Goal: Feedback & Contribution: Submit feedback/report problem

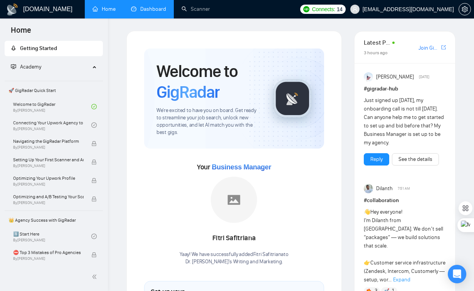
click at [146, 6] on link "Dashboard" at bounding box center [148, 9] width 35 height 7
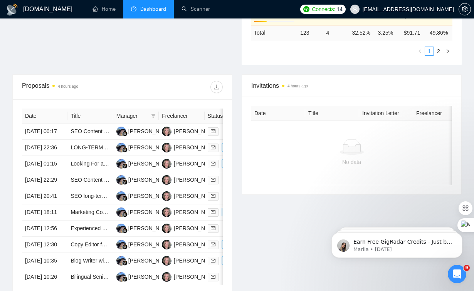
scroll to position [277, 0]
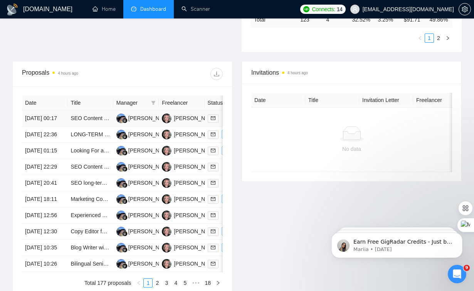
click at [103, 127] on td "SEO Content Writer for Viral E-Commerce Brand (Lip Pillow / Zyn Culture)" at bounding box center [89, 119] width 45 height 16
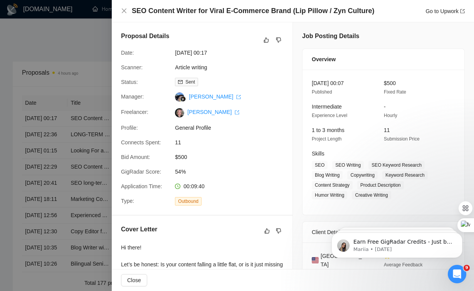
scroll to position [269, 0]
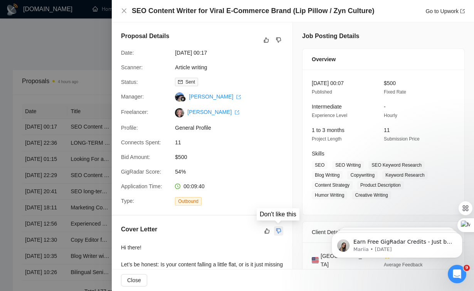
click at [278, 230] on icon "dislike" at bounding box center [278, 231] width 5 height 6
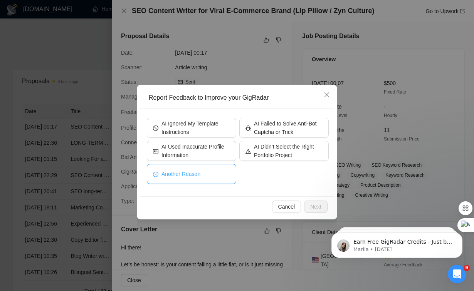
click at [215, 174] on button "Another Reason" at bounding box center [191, 174] width 89 height 20
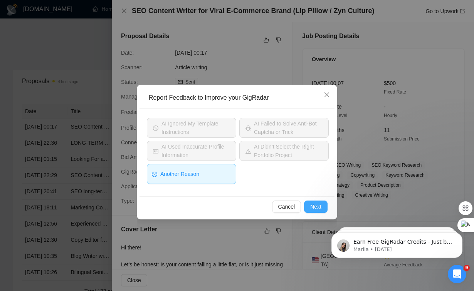
click at [320, 203] on span "Next" at bounding box center [315, 207] width 11 height 8
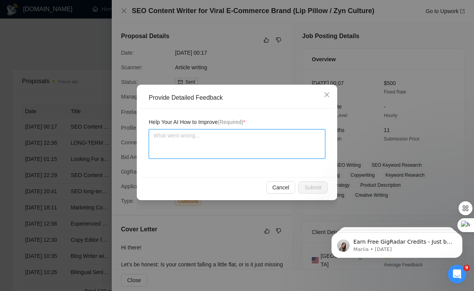
click at [242, 139] on textarea at bounding box center [237, 143] width 176 height 29
type textarea "T"
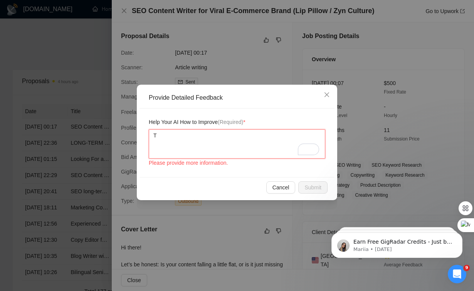
type textarea "Th"
type textarea "Thi"
type textarea "This"
type textarea "This s"
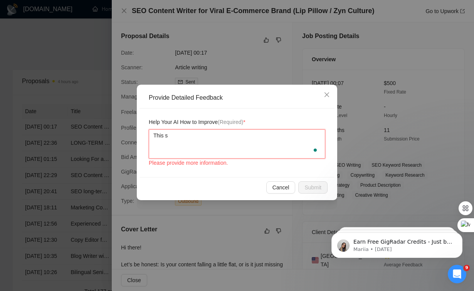
type textarea "This so"
type textarea "This sou"
type textarea "This soud"
type textarea "This souds"
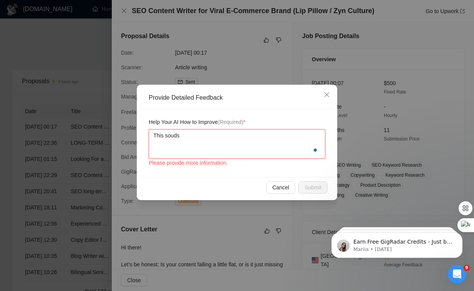
type textarea "This souds"
type textarea "This soud"
type textarea "This sou"
type textarea "This so"
type textarea "This s"
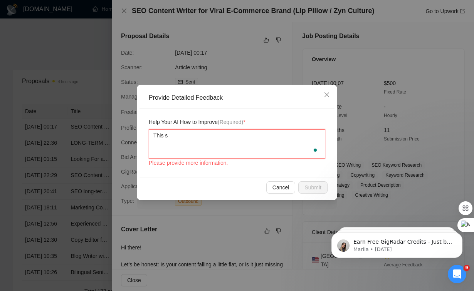
type textarea "This"
type textarea "This r"
type textarea "This re"
type textarea "This rep"
type textarea "This re"
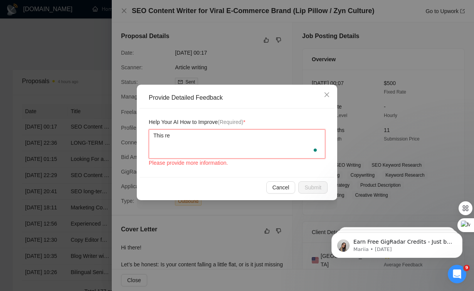
type textarea "This res"
type textarea "This resp"
type textarea "This respo"
type textarea "This respon"
type textarea "This respons"
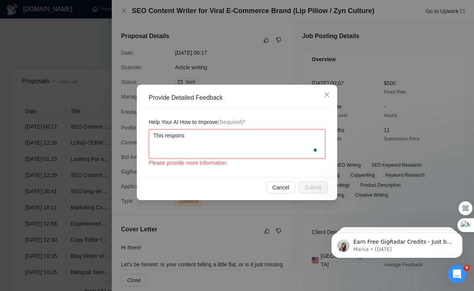
type textarea "This response"
type textarea "This response s"
type textarea "This response so"
type textarea "This response sou"
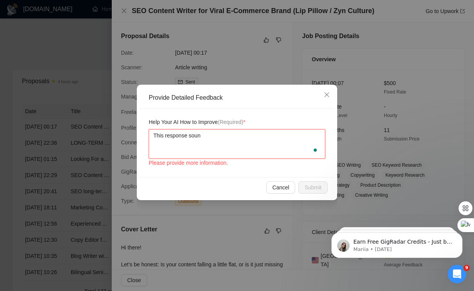
type textarea "This response sound"
type textarea "This response sounds"
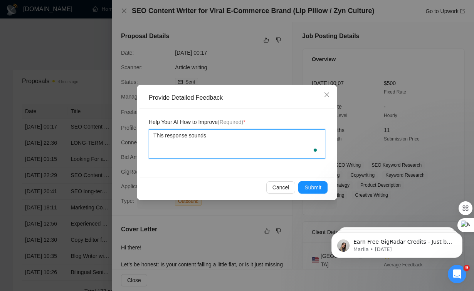
type textarea "This response sounds t"
type textarea "This response sounds to"
type textarea "This response sounds too"
type textarea "This response sounds too t"
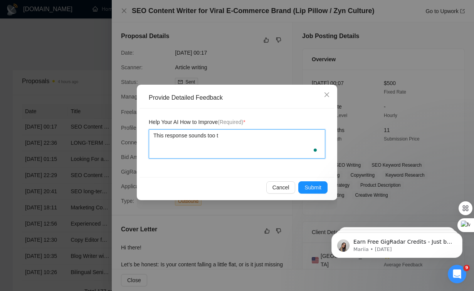
type textarea "This response sounds too te"
type textarea "This response sounds too tem"
type textarea "This response sounds too temp"
type textarea "This response sounds too templ"
type textarea "This response sounds too templa"
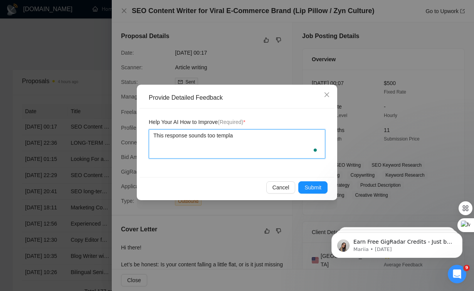
type textarea "This response sounds too templat"
type textarea "This response sounds too template"
type textarea "This response sounds too templated"
type textarea "This response sounds too templated."
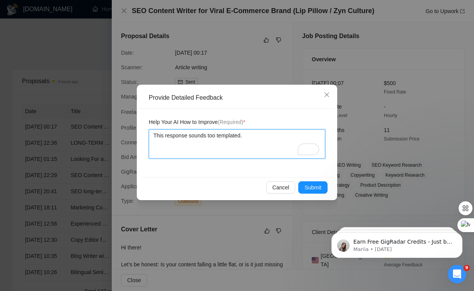
type textarea "This response sounds too templated. Y"
type textarea "This response sounds too templated. Yo"
type textarea "This response sounds too templated. You"
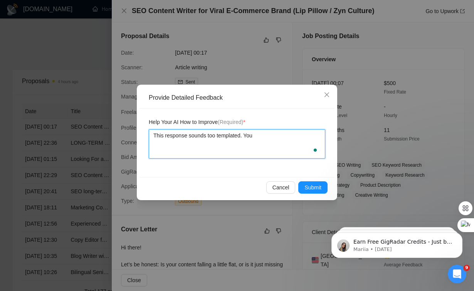
type textarea "This response sounds too templated. You"
type textarea "This response sounds too templated. You d"
type textarea "This response sounds too templated. You di"
type textarea "This response sounds too templated. You didn"
type textarea "This response sounds too templated. You didnt"
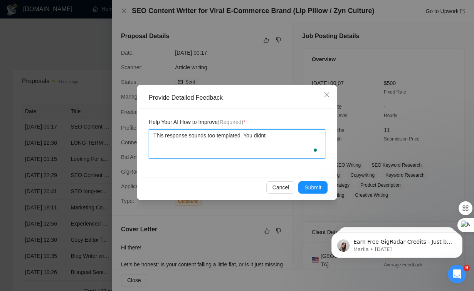
type textarea "This response sounds too templated. You didn"
type textarea "This response sounds too templated. You didn'"
type textarea "This response sounds too templated. You didn't"
type textarea "This response sounds too templated. You didn't t"
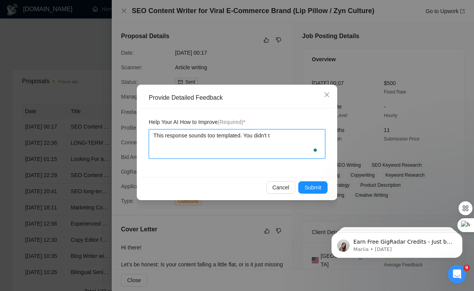
type textarea "This response sounds too templated. You didn't ta"
type textarea "This response sounds too templated. You didn't tal"
type textarea "This response sounds too templated. You didn't talk"
type textarea "This response sounds too templated. You didn't talk a"
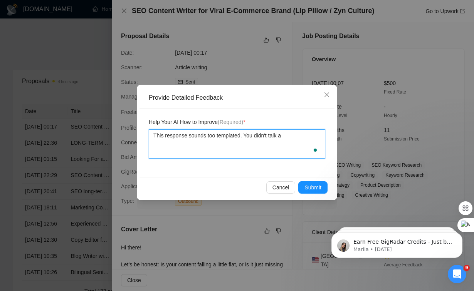
type textarea "This response sounds too templated. You didn't talk ab"
type textarea "This response sounds too templated. You didn't talk abo"
type textarea "This response sounds too templated. You didn't talk abou"
type textarea "This response sounds too templated. You didn't talk about"
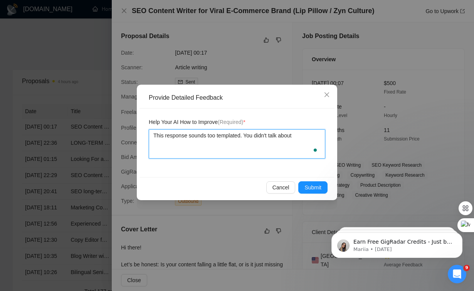
type textarea "This response sounds too templated. You didn't talk about S"
type textarea "This response sounds too templated. You didn't talk about SE"
type textarea "This response sounds too templated. You didn't talk about SEO"
type textarea "This response sounds too templated. You didn't talk about SEO."
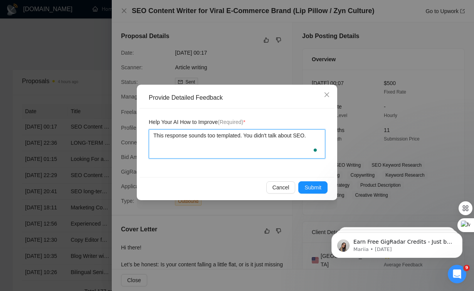
type textarea "This response sounds too templated. You didn't talk about SEO."
type textarea "This response sounds too templated. You didn't talk about SEO"
type textarea "This response sounds too templated. You didn't talk about SEO!"
type textarea "This response sounds too templated. You didn't talk about SEO! O"
type textarea "This response sounds too templated. You didn't talk about SEO! On"
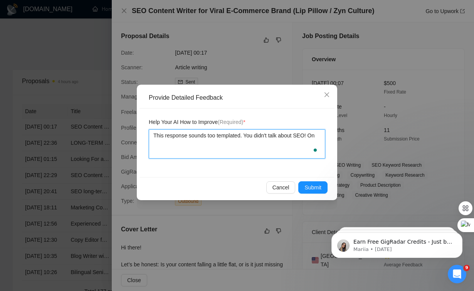
type textarea "This response sounds too templated. You didn't talk about SEO! Onl"
type textarea "This response sounds too templated. You didn't talk about SEO! Only"
type textarea "This response sounds too templated. You didn't talk about SEO! Only co"
type textarea "This response sounds too templated. You didn't talk about SEO! Only con"
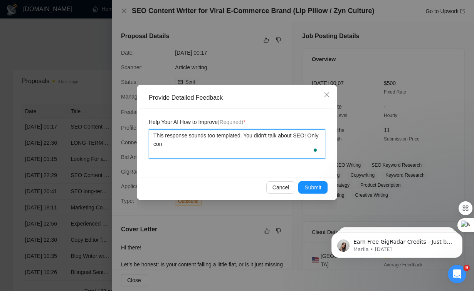
type textarea "This response sounds too templated. You didn't talk about SEO! Only cont"
type textarea "This response sounds too templated. You didn't talk about SEO! Only [PERSON_NAM…"
type textarea "This response sounds too templated. You didn't talk about SEO! Only conten"
type textarea "This response sounds too templated. You didn't talk about SEO! Only content"
type textarea "This response sounds too templated. You didn't talk about SEO! Only content."
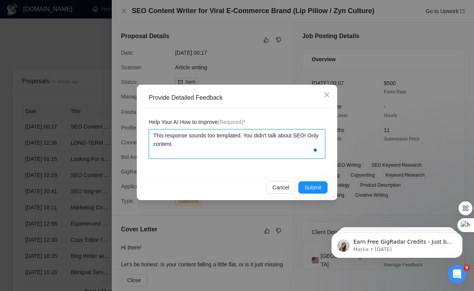
type textarea "This response sounds too templated. You didn't talk about SEO! Only content."
type textarea "This response sounds too templated. You didn't talk about SEO! Only content. TO"
type textarea "This response sounds too templated. You didn't talk about SEO! Only content. [G…"
type textarea "This response sounds too templated. You didn't talk about SEO! Only content. TO"
type textarea "This response sounds too templated. You didn't talk about SEO! Only content. T"
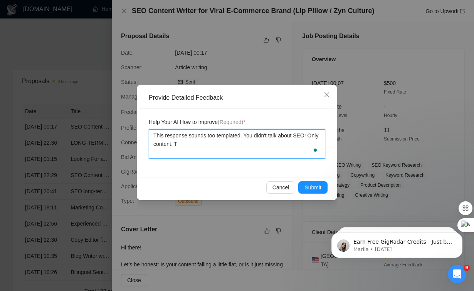
type textarea "This response sounds too templated. You didn't talk about SEO! Only content."
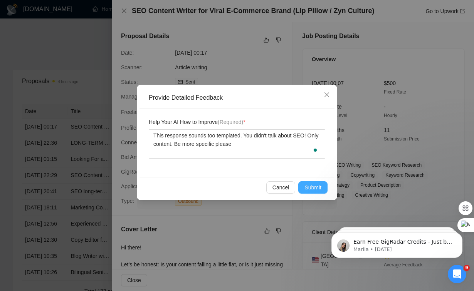
click at [304, 184] on span "Submit" at bounding box center [312, 187] width 17 height 8
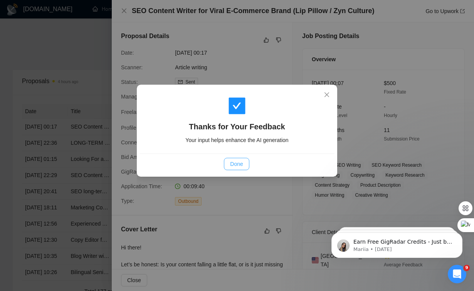
click at [232, 164] on span "Done" at bounding box center [236, 164] width 13 height 8
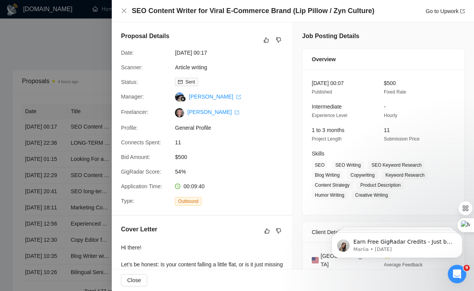
click at [59, 129] on div at bounding box center [237, 145] width 474 height 291
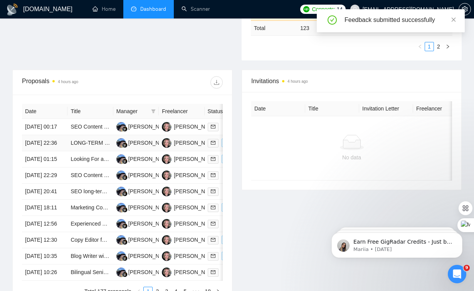
click at [94, 151] on td "LONG-TERM Script Writer Needed For Finance Documentary YouTube Channel" at bounding box center [89, 143] width 45 height 16
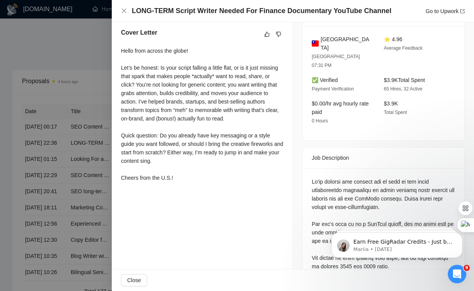
scroll to position [203, 0]
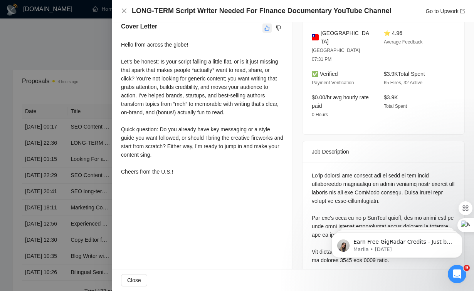
click at [266, 27] on icon "like" at bounding box center [266, 28] width 5 height 6
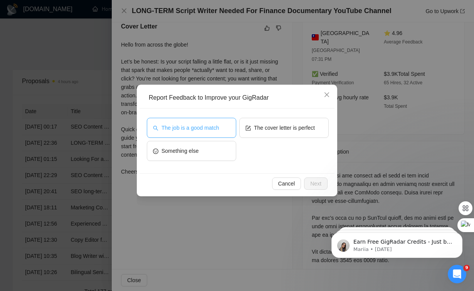
click at [195, 129] on span "The job is a good match" at bounding box center [189, 128] width 57 height 8
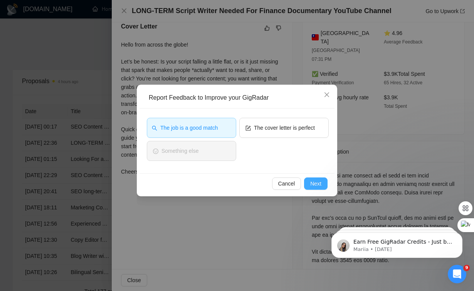
click at [309, 181] on button "Next" at bounding box center [316, 184] width 24 height 12
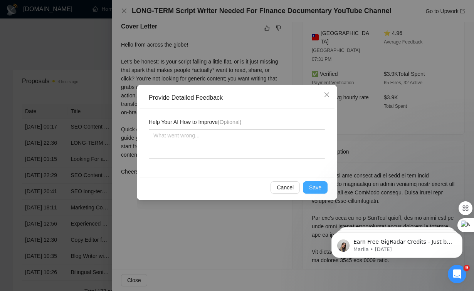
click at [310, 185] on span "Save" at bounding box center [315, 187] width 12 height 8
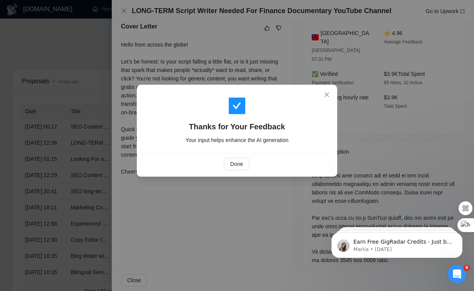
click at [95, 185] on div "Thanks for Your Feedback Your input helps enhance the AI generation Done" at bounding box center [237, 145] width 474 height 291
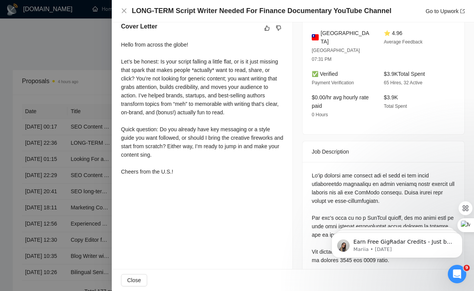
click at [49, 192] on div at bounding box center [237, 145] width 474 height 291
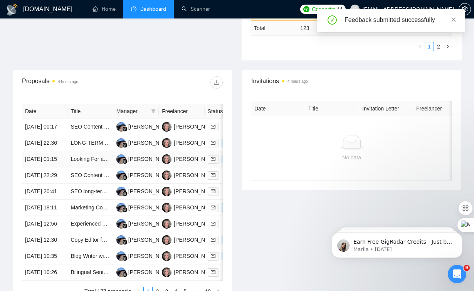
click at [52, 168] on td "[DATE] 01:15" at bounding box center [44, 159] width 45 height 16
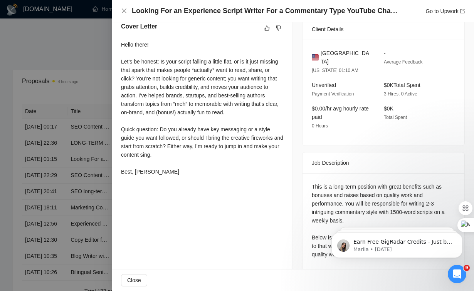
click at [60, 146] on div at bounding box center [237, 145] width 474 height 291
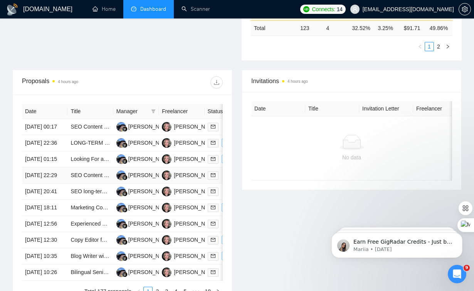
click at [61, 184] on td "[DATE] 22:29" at bounding box center [44, 176] width 45 height 16
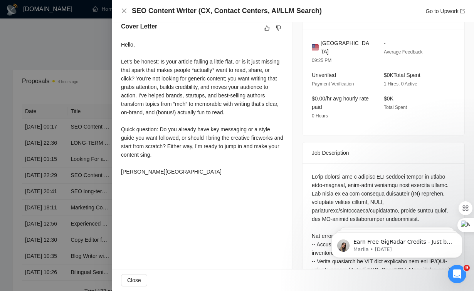
click at [279, 22] on div "Cover Letter" at bounding box center [202, 28] width 162 height 12
click at [279, 27] on icon "dislike" at bounding box center [278, 28] width 5 height 6
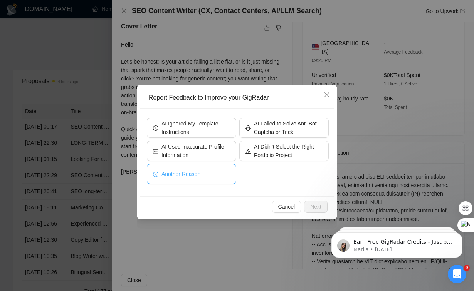
click at [210, 168] on button "Another Reason" at bounding box center [191, 174] width 89 height 20
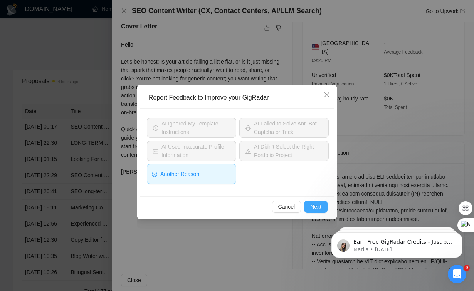
click at [316, 203] on span "Next" at bounding box center [315, 207] width 11 height 8
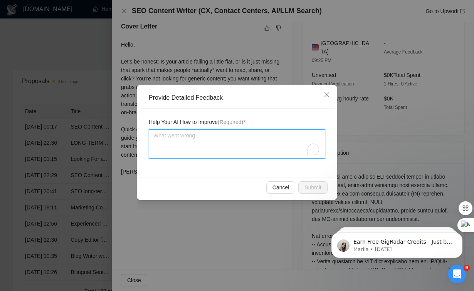
click at [249, 150] on textarea "To enrich screen reader interactions, please activate Accessibility in Grammarl…" at bounding box center [237, 143] width 176 height 29
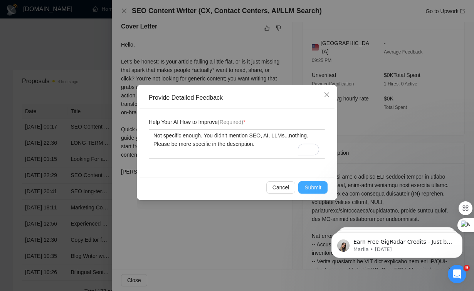
click at [314, 186] on span "Submit" at bounding box center [312, 187] width 17 height 8
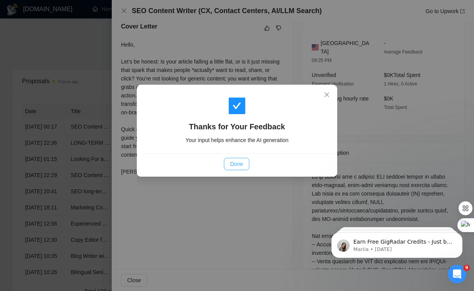
click at [243, 166] on button "Done" at bounding box center [236, 164] width 25 height 12
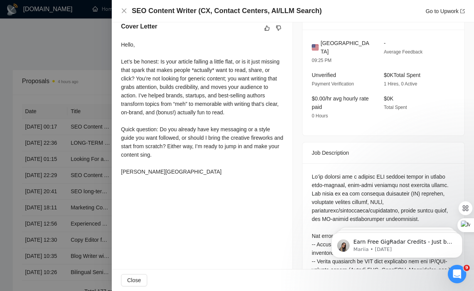
click at [78, 172] on div at bounding box center [237, 145] width 474 height 291
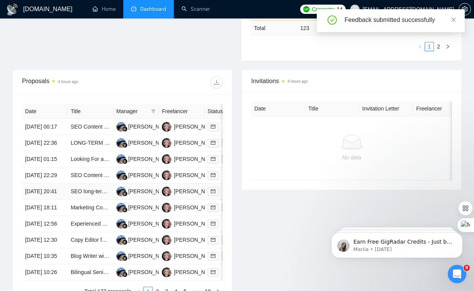
click at [56, 200] on td "[DATE] 20:41" at bounding box center [44, 192] width 45 height 16
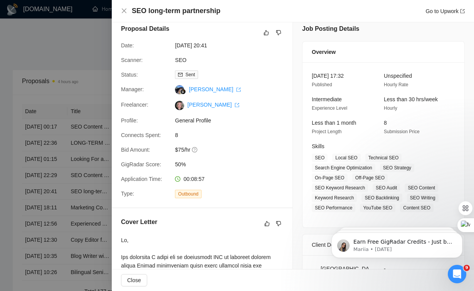
scroll to position [0, 0]
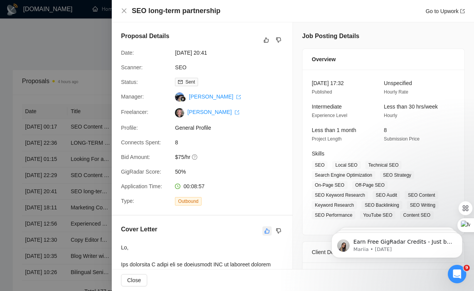
click at [268, 234] on button "button" at bounding box center [266, 231] width 9 height 9
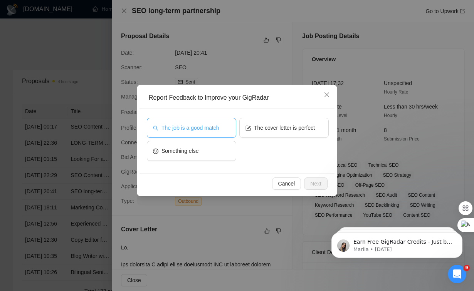
click at [205, 130] on span "The job is a good match" at bounding box center [189, 128] width 57 height 8
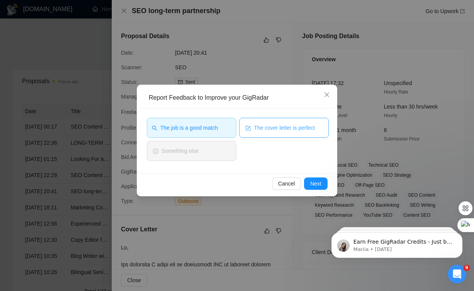
click at [262, 130] on span "The cover letter is perfect" at bounding box center [284, 128] width 61 height 8
click at [316, 189] on button "Next" at bounding box center [316, 184] width 24 height 12
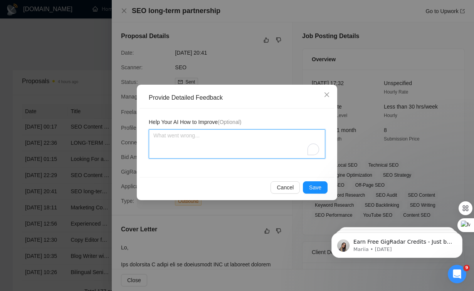
click at [253, 156] on textarea "To enrich screen reader interactions, please activate Accessibility in Grammarl…" at bounding box center [237, 143] width 176 height 29
click at [250, 149] on textarea "To enrich screen reader interactions, please activate Accessibility in Grammarl…" at bounding box center [237, 143] width 176 height 29
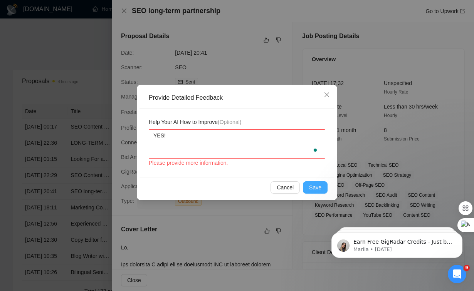
click at [313, 187] on span "Save" at bounding box center [315, 187] width 12 height 8
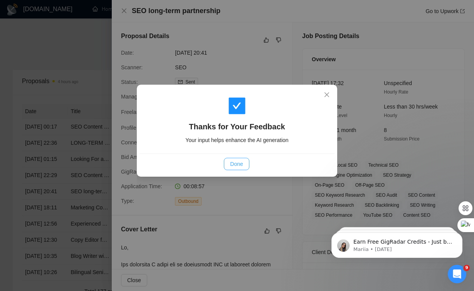
click at [228, 165] on button "Done" at bounding box center [236, 164] width 25 height 12
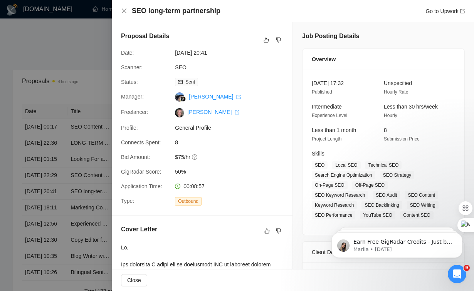
click at [66, 202] on div at bounding box center [237, 145] width 474 height 291
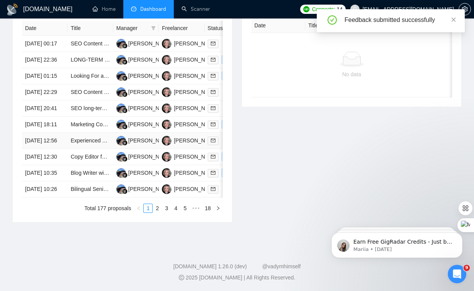
scroll to position [354, 0]
click at [56, 149] on td "[DATE] 12:56" at bounding box center [44, 141] width 45 height 16
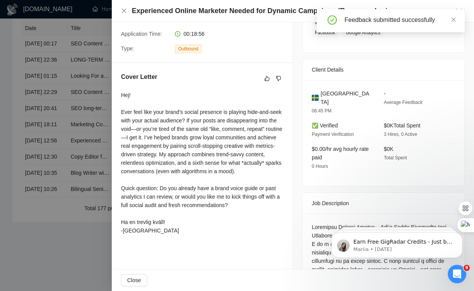
scroll to position [155, 0]
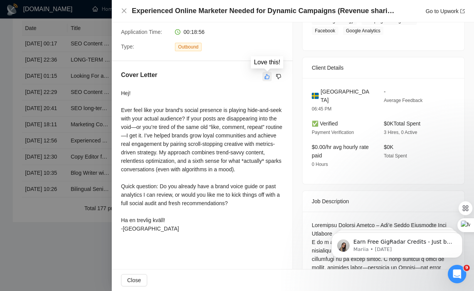
click at [267, 77] on icon "like" at bounding box center [266, 77] width 5 height 6
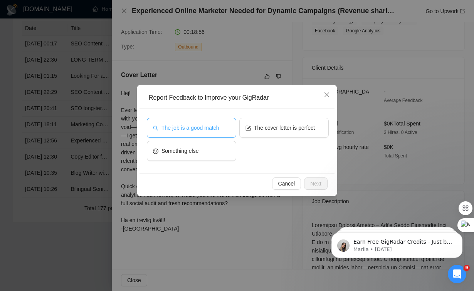
click at [216, 129] on span "The job is a good match" at bounding box center [189, 128] width 57 height 8
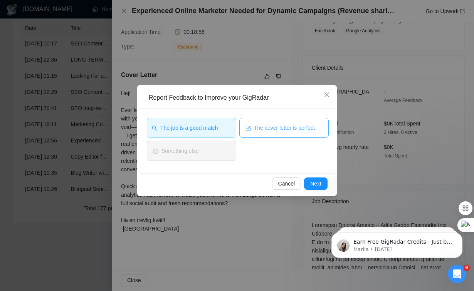
click at [293, 131] on span "The cover letter is perfect" at bounding box center [284, 128] width 61 height 8
click at [311, 188] on button "Next" at bounding box center [316, 184] width 24 height 12
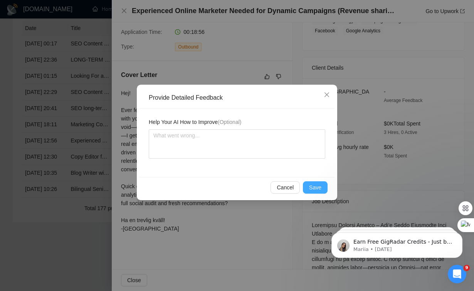
click at [317, 188] on span "Save" at bounding box center [315, 187] width 12 height 8
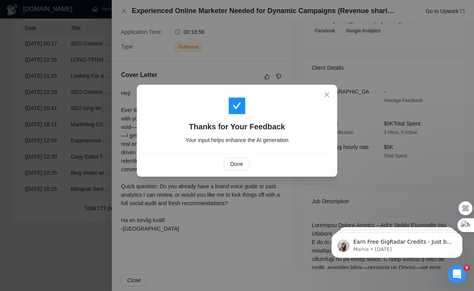
click at [104, 215] on div "Thanks for Your Feedback Your input helps enhance the AI generation Done" at bounding box center [237, 145] width 474 height 291
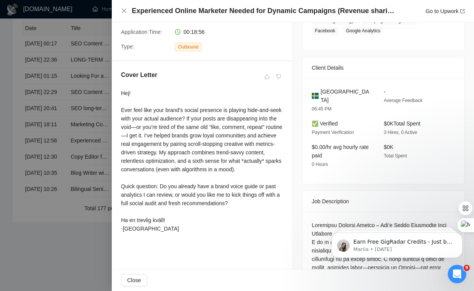
click at [90, 84] on div at bounding box center [237, 145] width 474 height 291
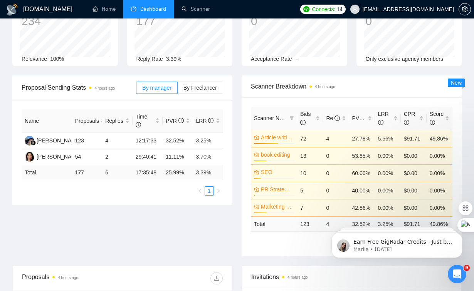
scroll to position [0, 0]
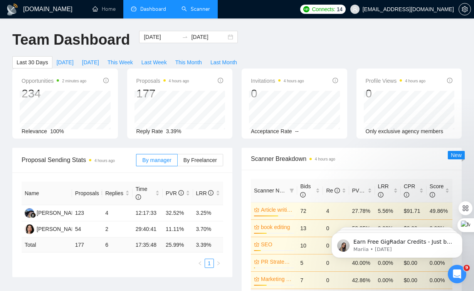
click at [188, 6] on link "Scanner" at bounding box center [195, 9] width 29 height 7
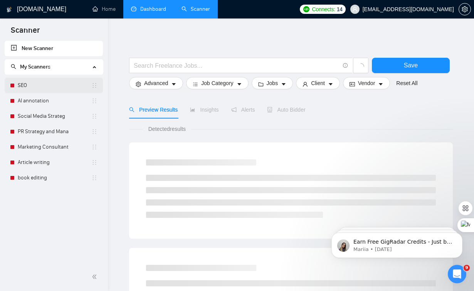
click at [41, 81] on link "SEO" at bounding box center [55, 85] width 74 height 15
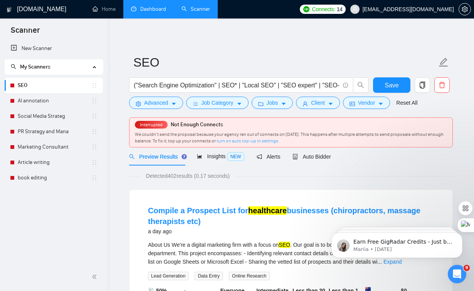
click at [244, 141] on link "turn on auto top-up in settings." at bounding box center [248, 140] width 63 height 5
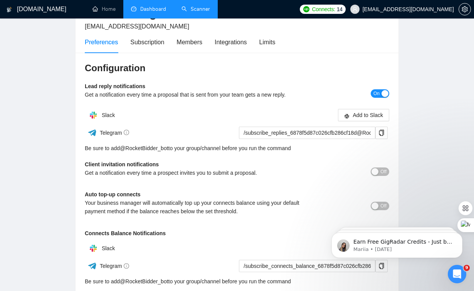
scroll to position [62, 0]
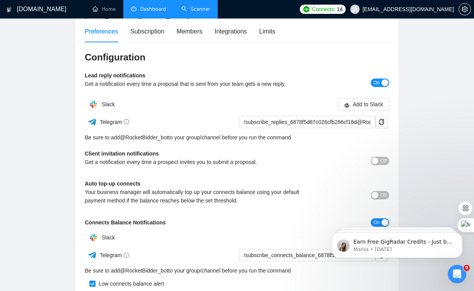
click at [379, 193] on button "Off" at bounding box center [380, 195] width 18 height 8
click at [376, 159] on div "button" at bounding box center [374, 161] width 7 height 7
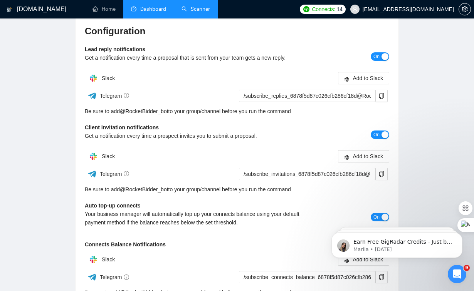
scroll to position [89, 0]
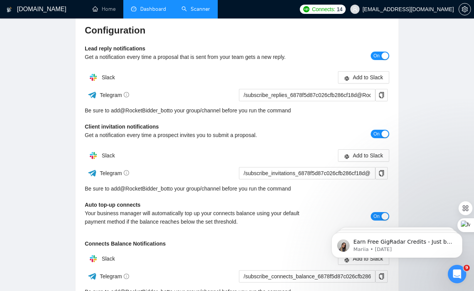
click at [375, 133] on span "On" at bounding box center [376, 134] width 6 height 8
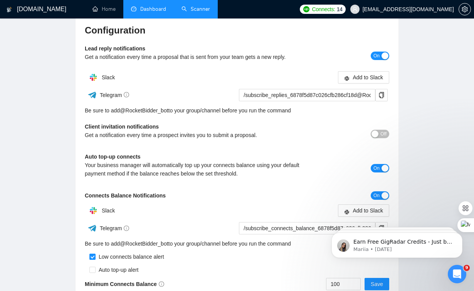
click at [377, 135] on div "button" at bounding box center [374, 134] width 7 height 7
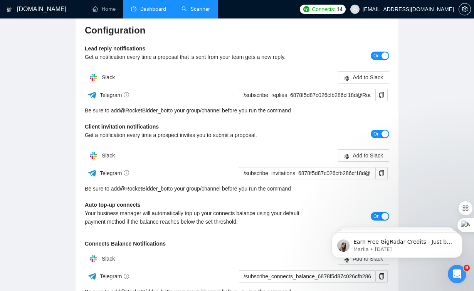
click at [376, 135] on span "On" at bounding box center [376, 134] width 6 height 8
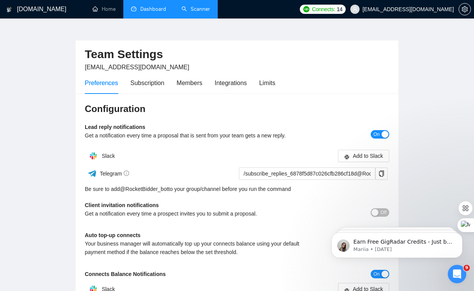
scroll to position [0, 0]
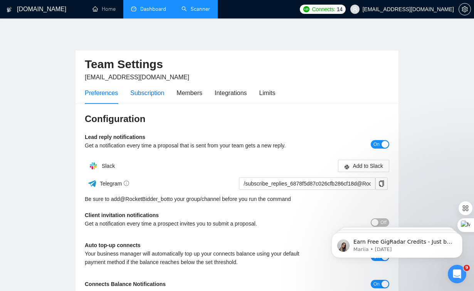
click at [149, 93] on div "Subscription" at bounding box center [147, 93] width 34 height 10
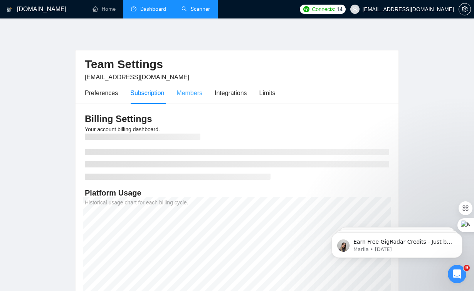
click at [190, 99] on div "Members" at bounding box center [189, 93] width 26 height 22
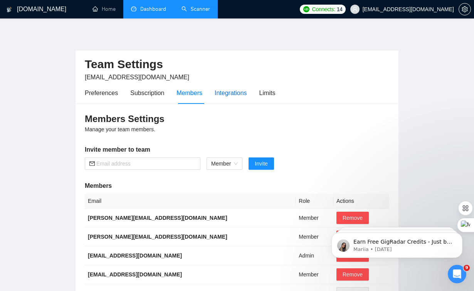
click at [220, 94] on div "Integrations" at bounding box center [231, 93] width 32 height 10
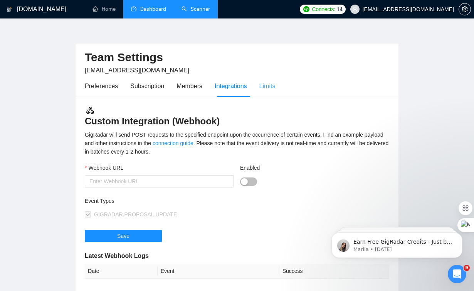
scroll to position [6, 0]
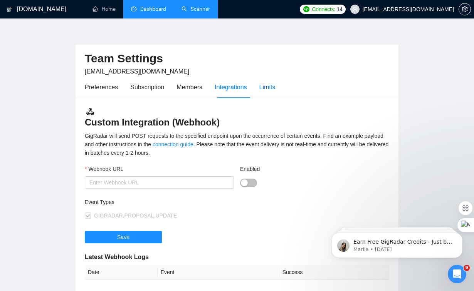
click at [267, 88] on div "Limits" at bounding box center [267, 87] width 16 height 10
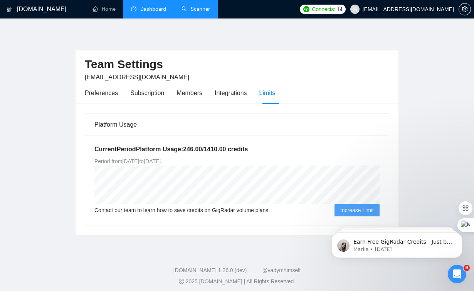
click at [136, 12] on link "Dashboard" at bounding box center [148, 9] width 35 height 7
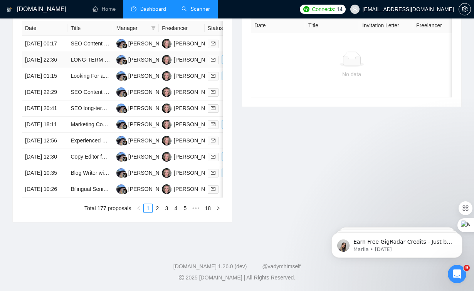
scroll to position [423, 0]
